Goal: Navigation & Orientation: Find specific page/section

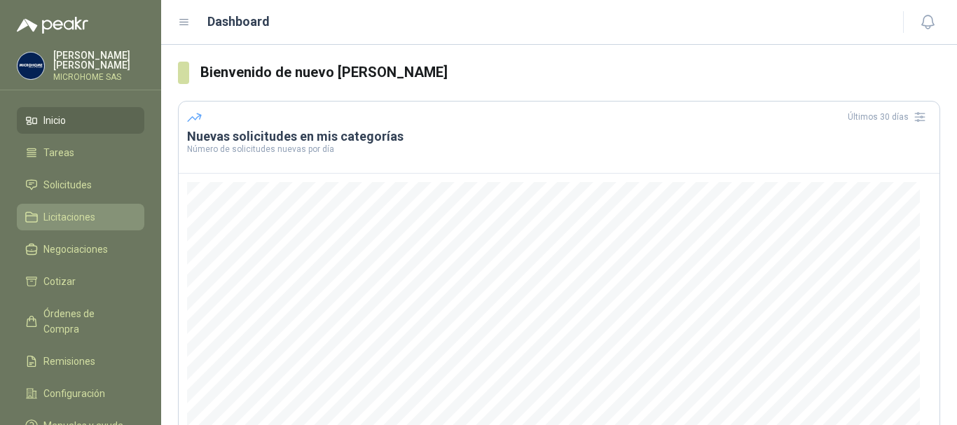
click at [81, 217] on span "Licitaciones" at bounding box center [69, 216] width 52 height 15
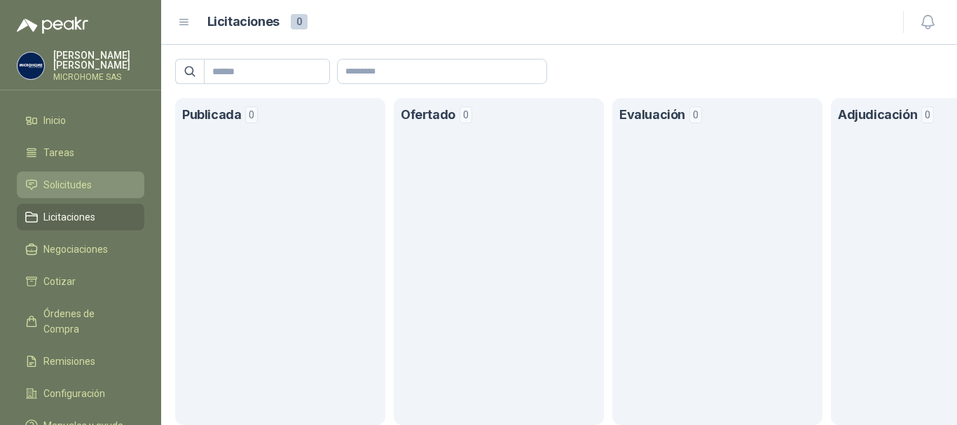
click at [60, 189] on span "Solicitudes" at bounding box center [67, 184] width 48 height 15
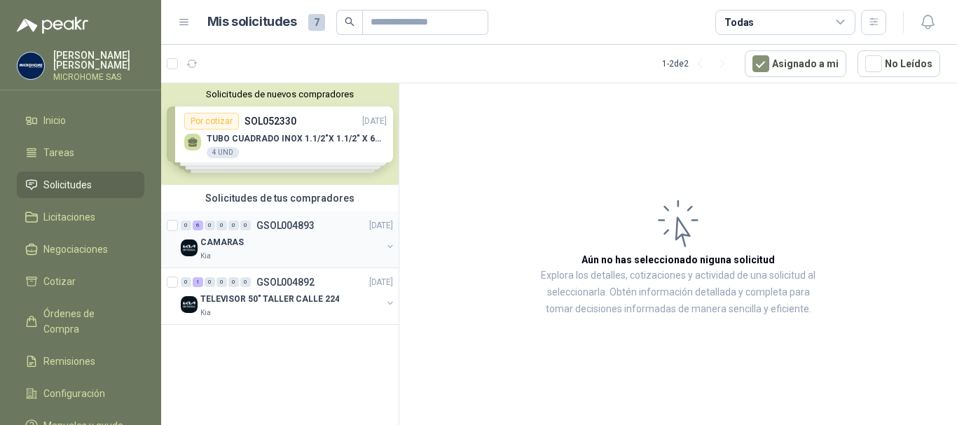
click at [277, 226] on p "GSOL004893" at bounding box center [285, 226] width 58 height 10
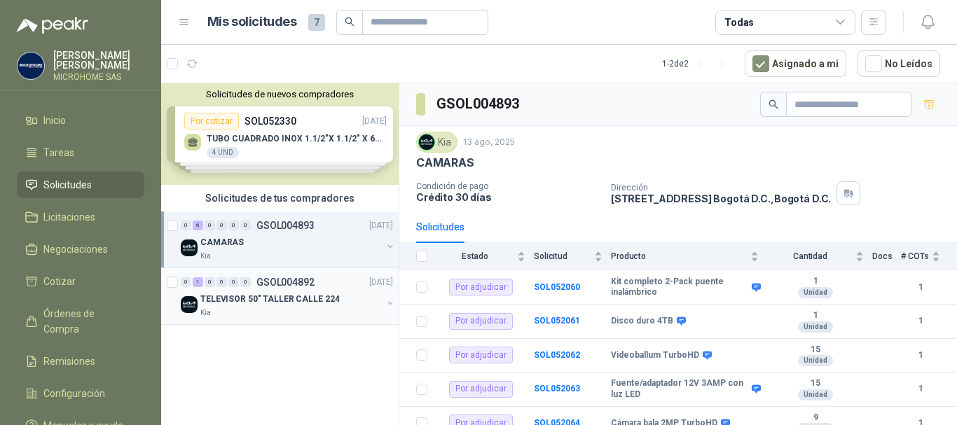
click at [238, 290] on div "0 1 0 0 0 0 GSOL004892 [DATE]" at bounding box center [288, 282] width 215 height 17
